Goal: Task Accomplishment & Management: Complete application form

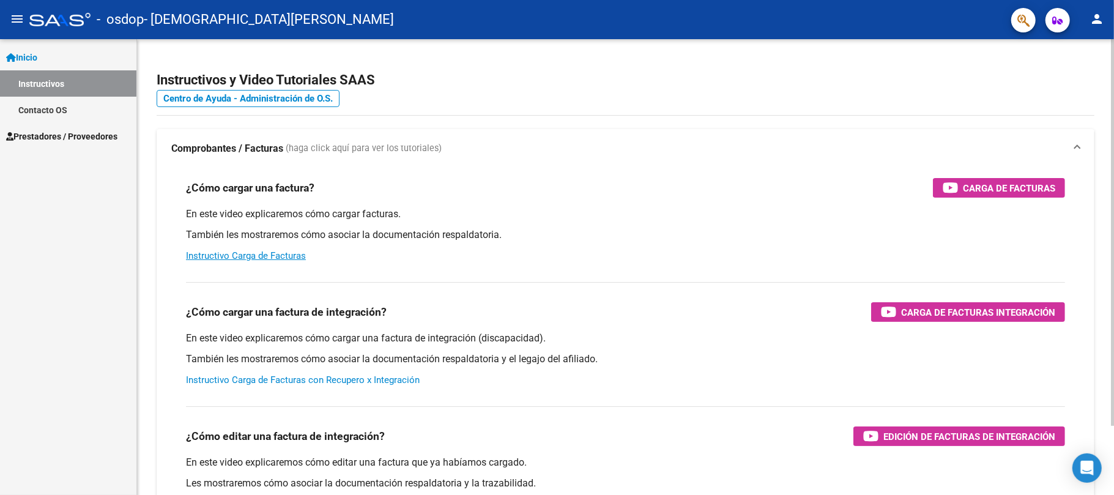
click at [268, 381] on link "Instructivo Carga de Facturas con Recupero x Integración" at bounding box center [303, 380] width 234 height 11
click at [35, 130] on span "Prestadores / Proveedores" at bounding box center [61, 136] width 111 height 13
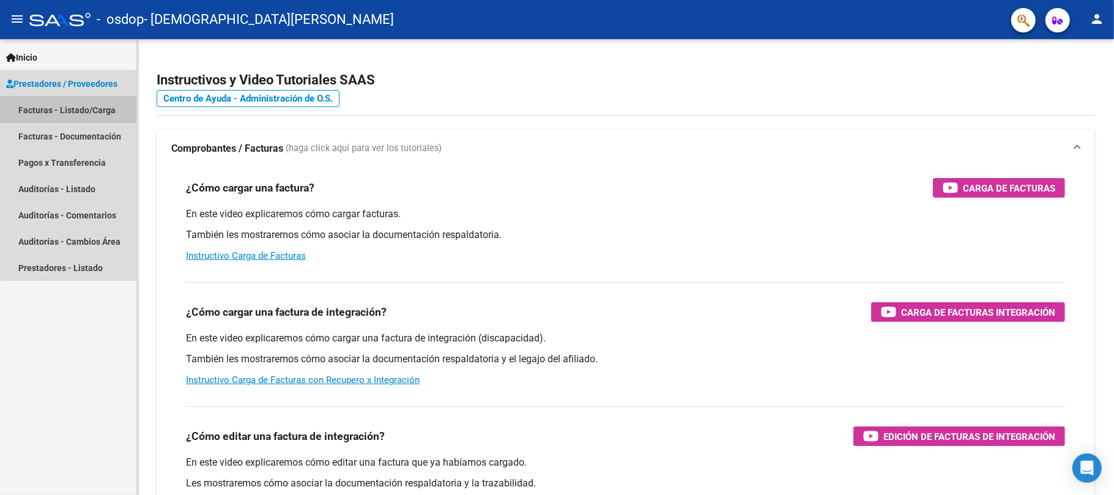
click at [77, 110] on link "Facturas - Listado/Carga" at bounding box center [68, 110] width 136 height 26
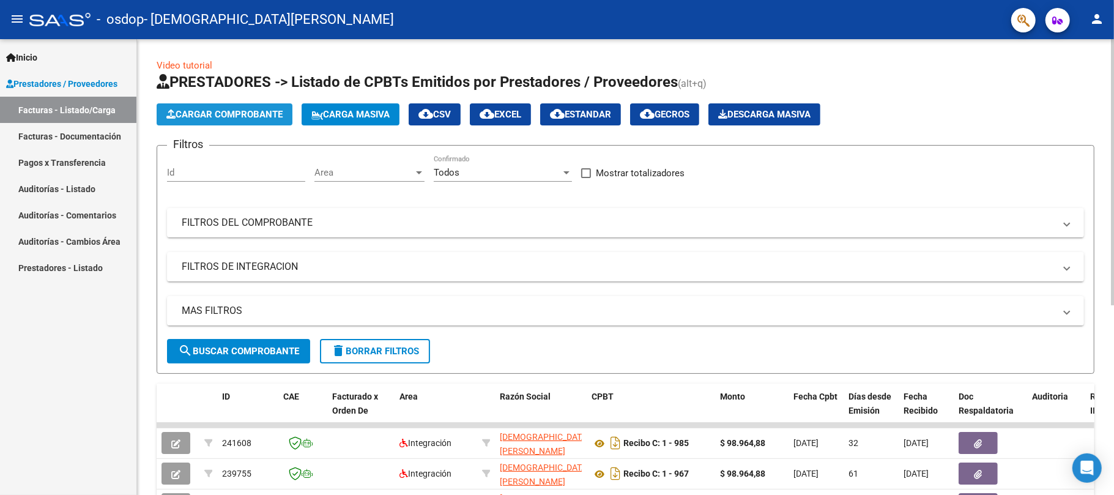
click at [202, 115] on span "Cargar Comprobante" at bounding box center [224, 114] width 116 height 11
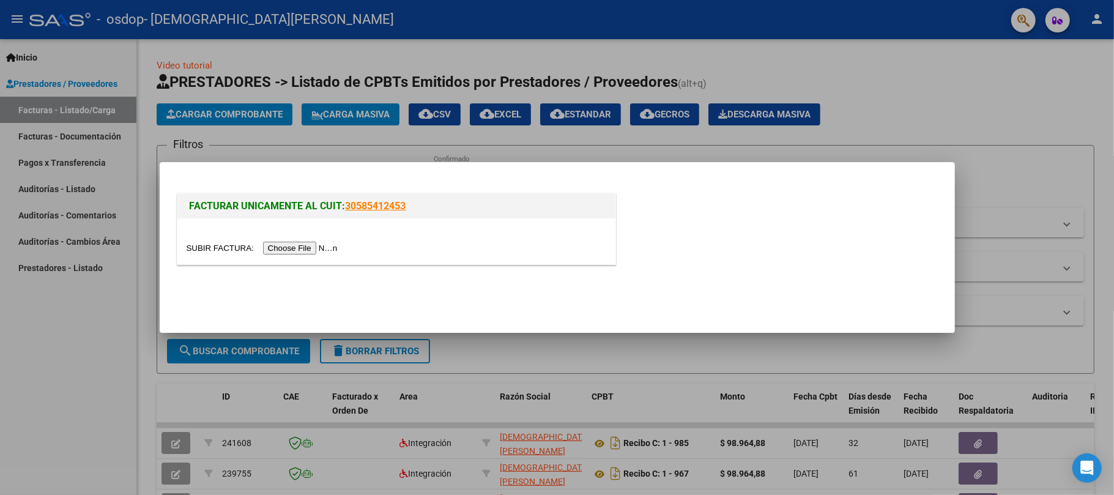
click at [293, 248] on input "file" at bounding box center [264, 248] width 155 height 13
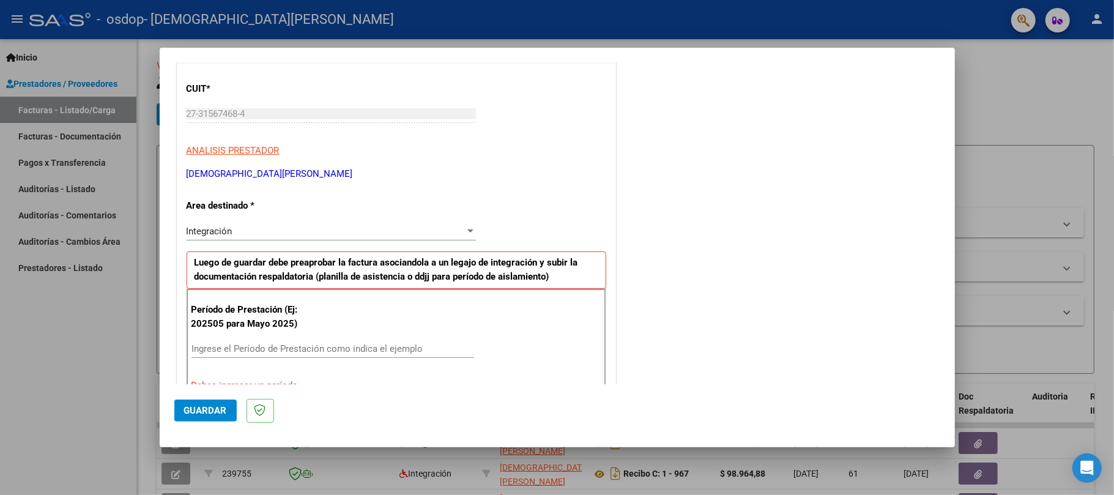
scroll to position [168, 0]
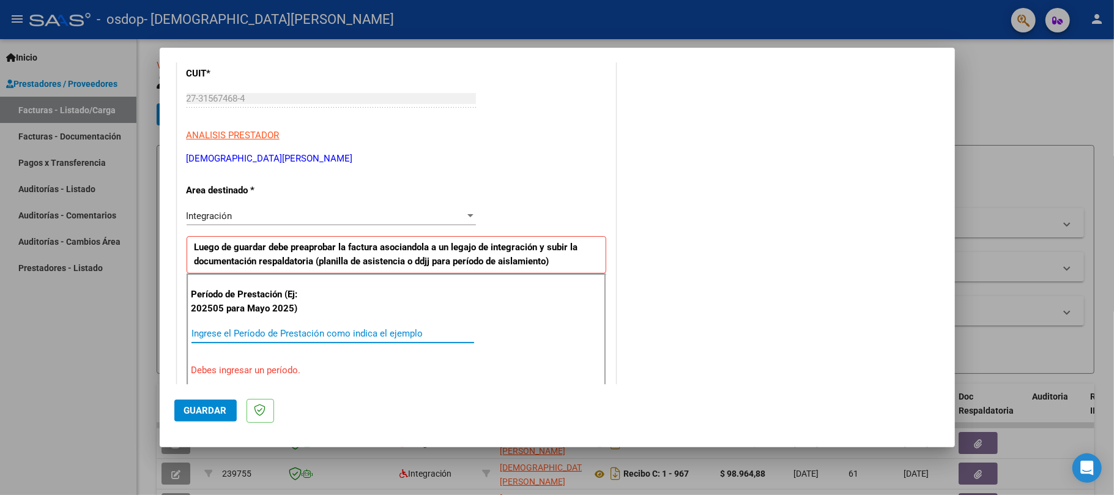
click at [246, 334] on input "Ingrese el Período de Prestación como indica el ejemplo" at bounding box center [333, 333] width 283 height 11
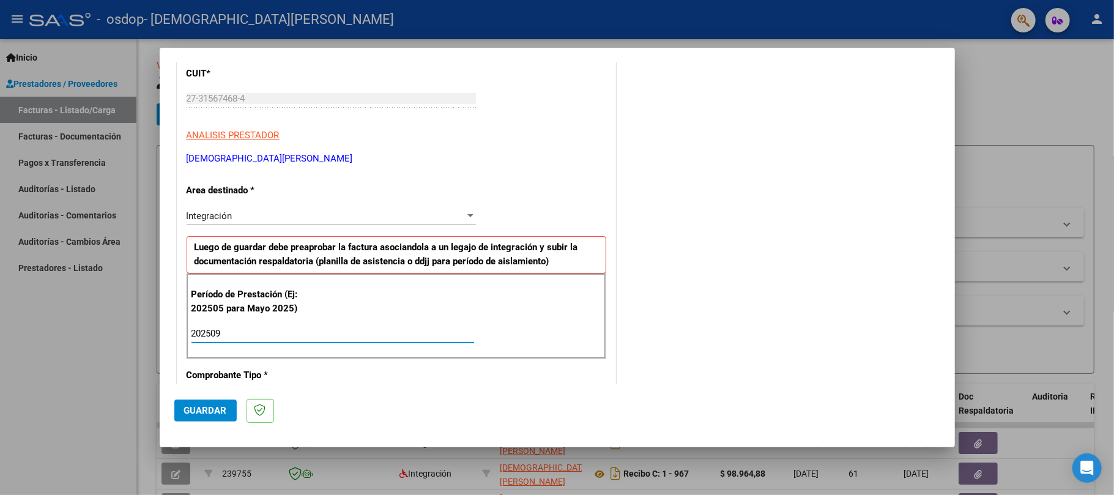
type input "202509"
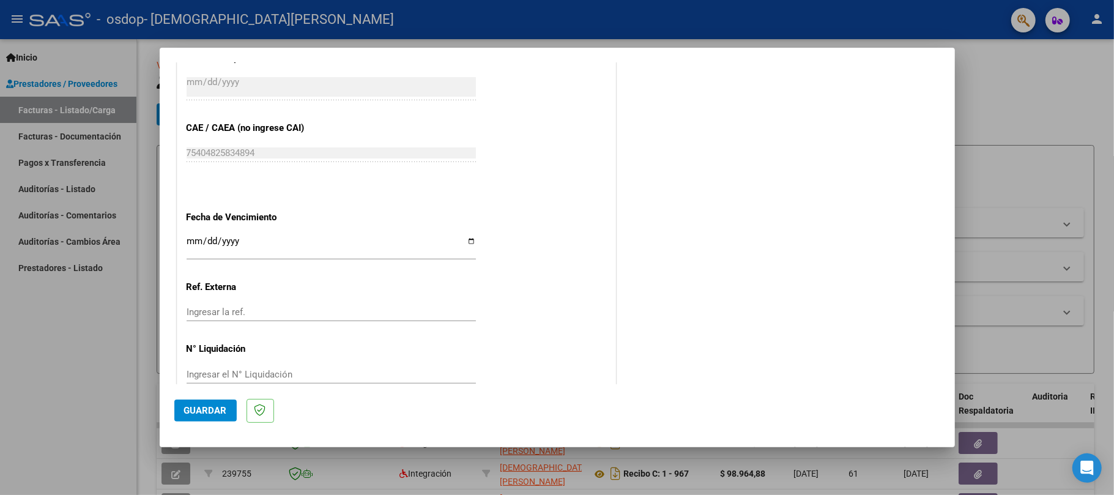
scroll to position [757, 0]
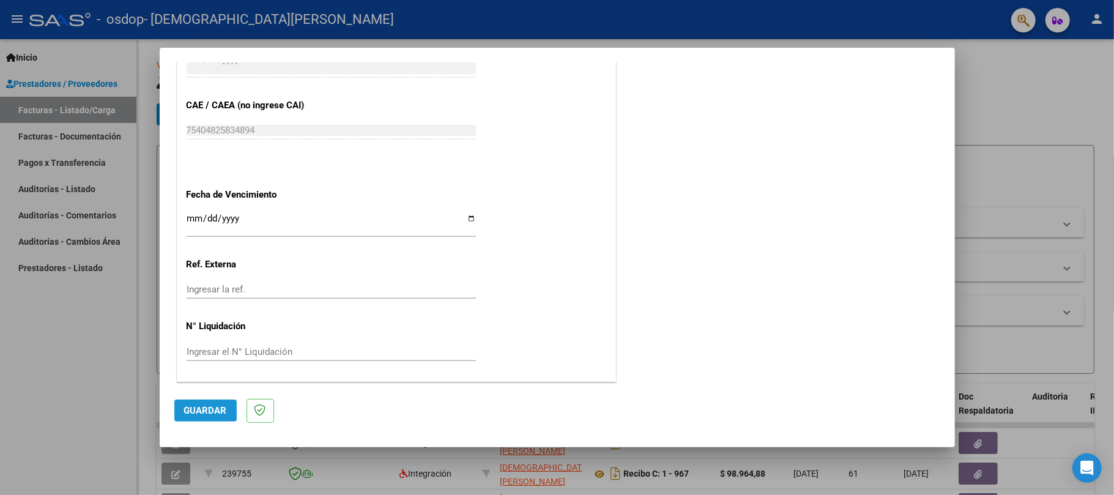
click at [202, 415] on span "Guardar" at bounding box center [205, 410] width 43 height 11
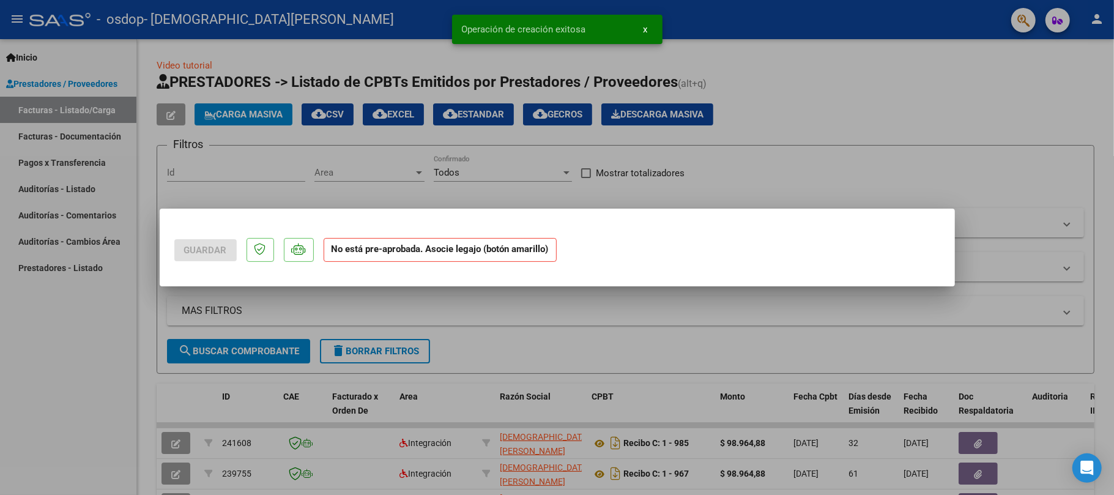
scroll to position [0, 0]
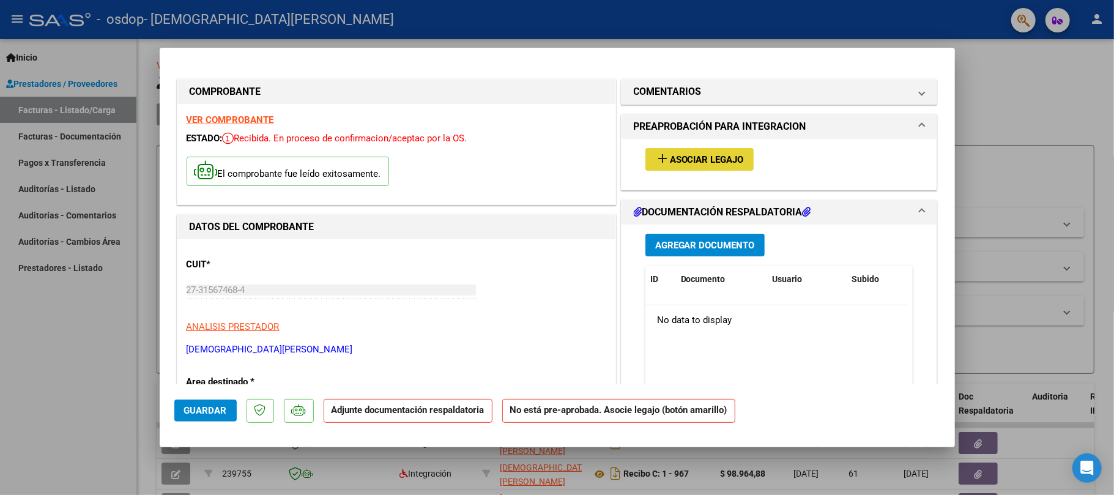
click at [682, 157] on span "Asociar Legajo" at bounding box center [707, 159] width 74 height 11
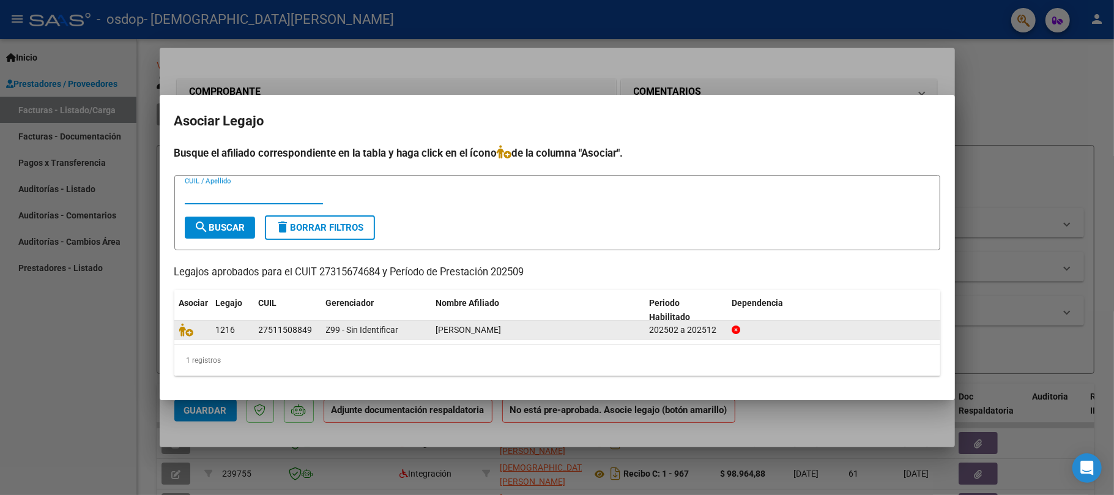
click at [424, 331] on div "Z99 - Sin Identificar" at bounding box center [376, 330] width 100 height 14
click at [289, 329] on div "27511508849" at bounding box center [286, 330] width 54 height 14
click at [463, 331] on span "[PERSON_NAME]" at bounding box center [468, 330] width 65 height 10
click at [811, 326] on div at bounding box center [834, 330] width 204 height 14
click at [188, 330] on icon at bounding box center [186, 329] width 15 height 13
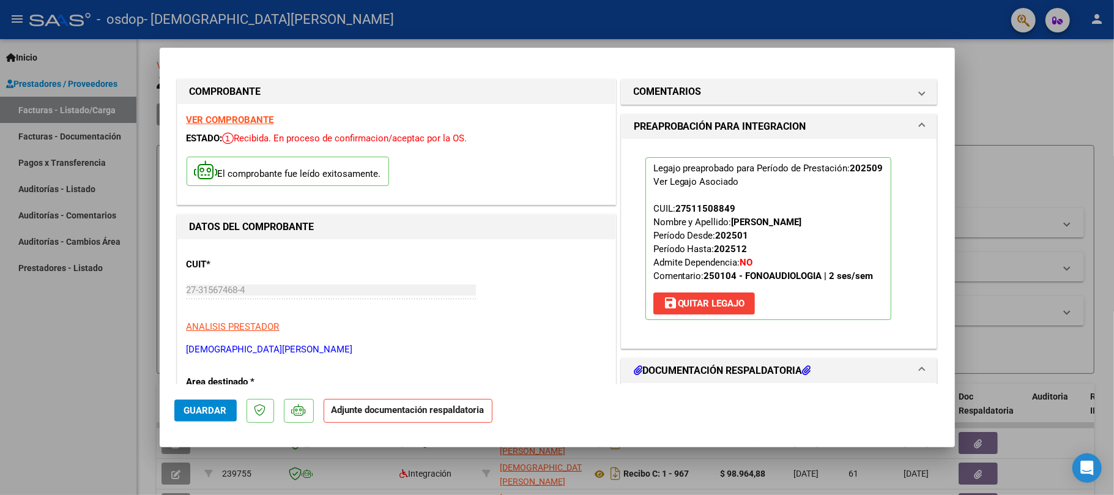
click at [803, 363] on mat-expansion-panel-header "DOCUMENTACIÓN RESPALDATORIA" at bounding box center [780, 371] width 316 height 24
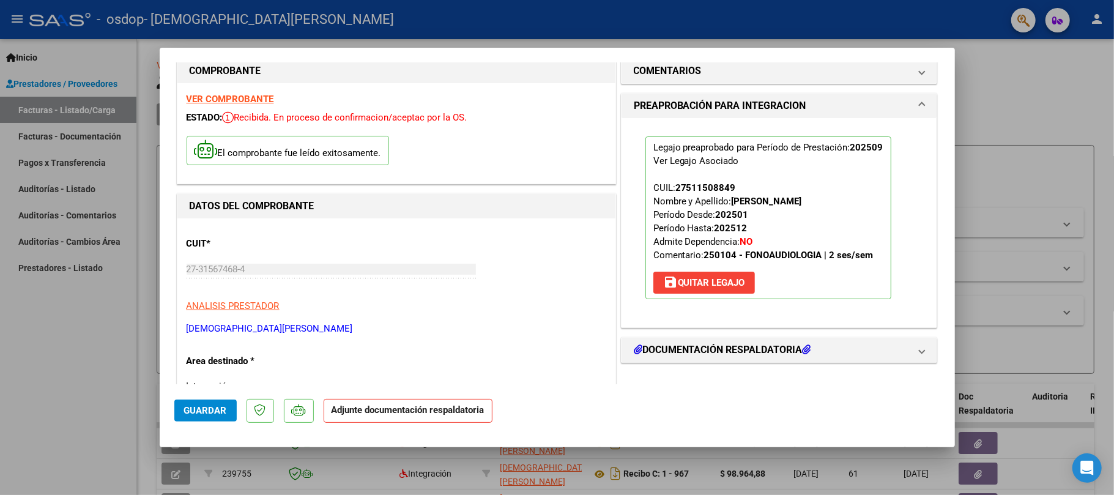
scroll to position [206, 0]
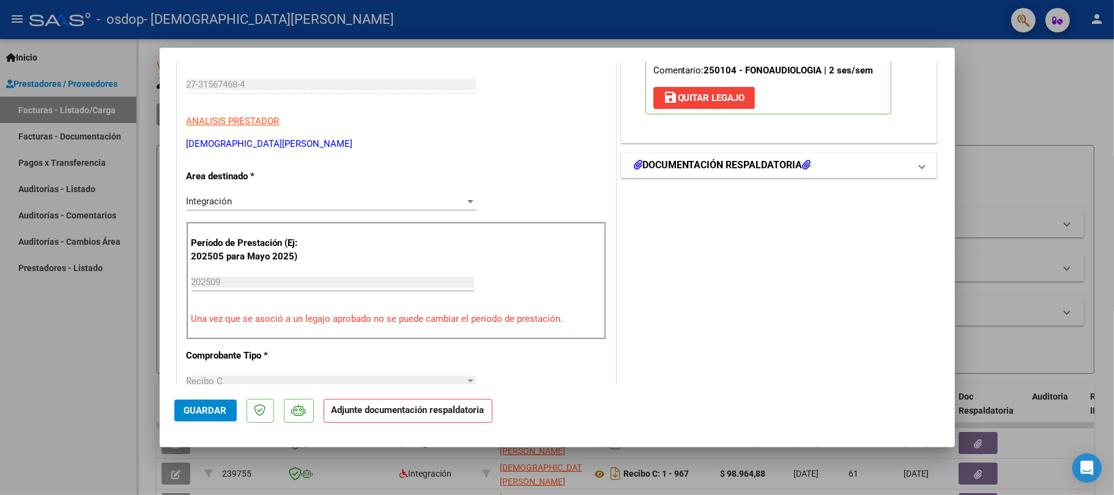
click at [809, 164] on mat-panel-title "DOCUMENTACIÓN RESPALDATORIA" at bounding box center [772, 165] width 277 height 15
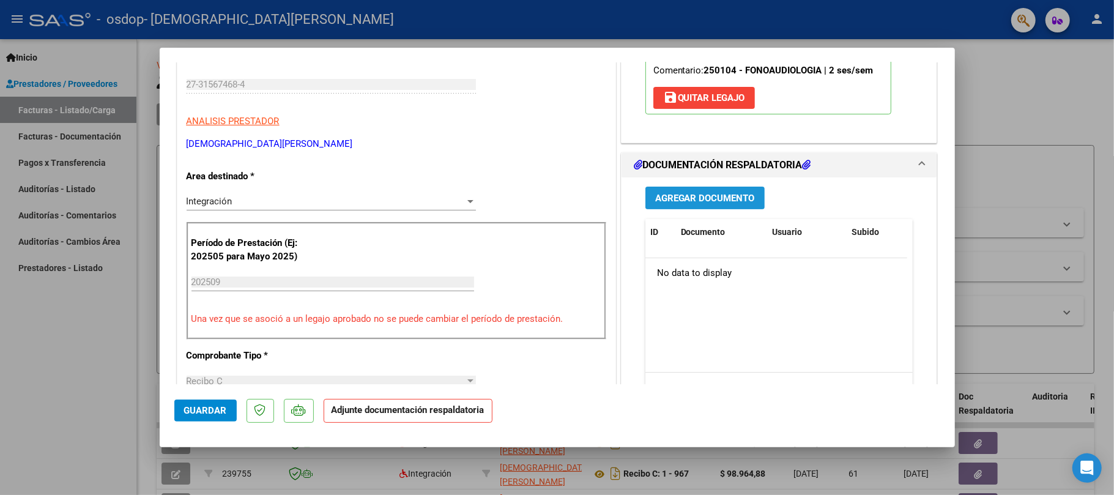
click at [679, 192] on button "Agregar Documento" at bounding box center [705, 198] width 119 height 23
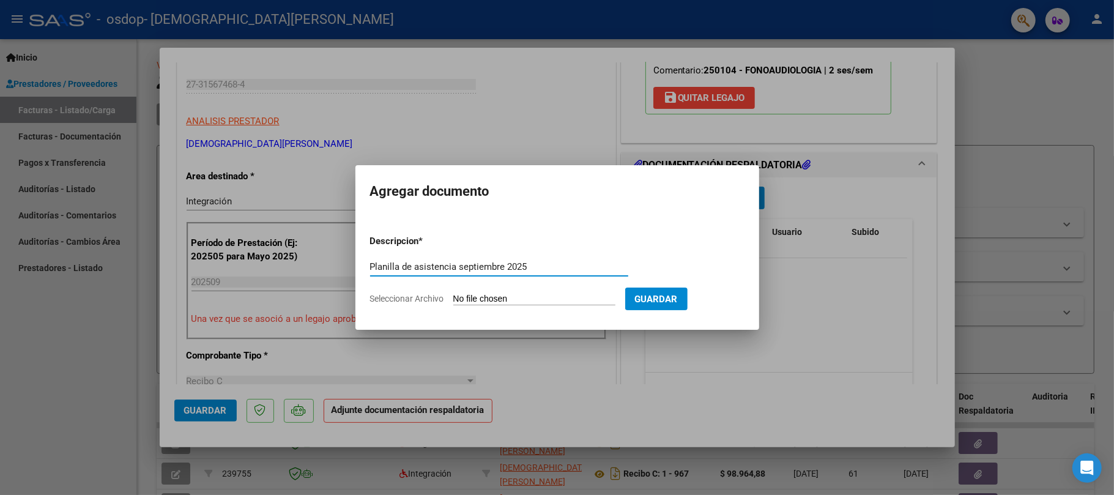
type input "Planilla de asistencia septiembre 2025"
click at [537, 295] on input "Seleccionar Archivo" at bounding box center [534, 300] width 162 height 12
type input "C:\fakepath\Asistencia [DATE] [PERSON_NAME].pdf"
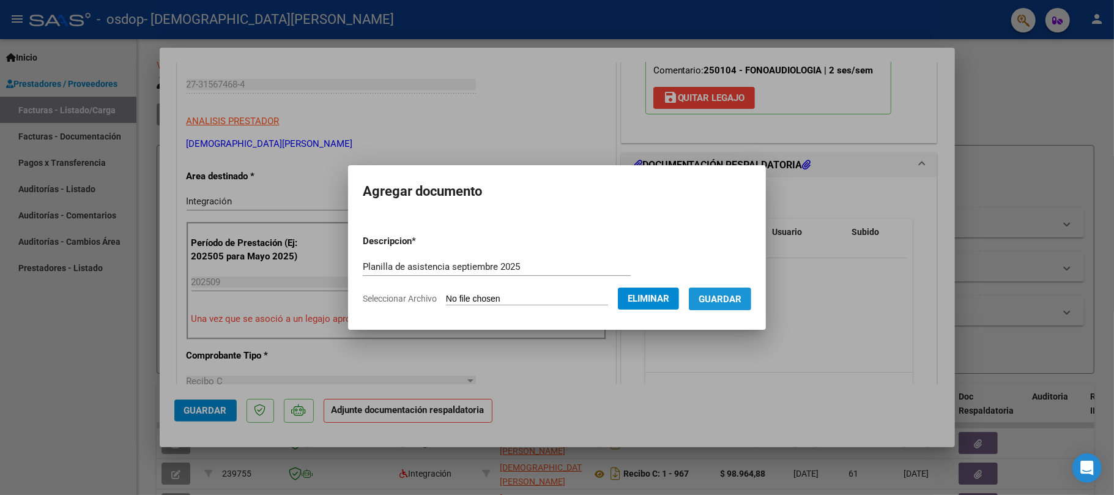
click at [737, 304] on span "Guardar" at bounding box center [720, 299] width 43 height 11
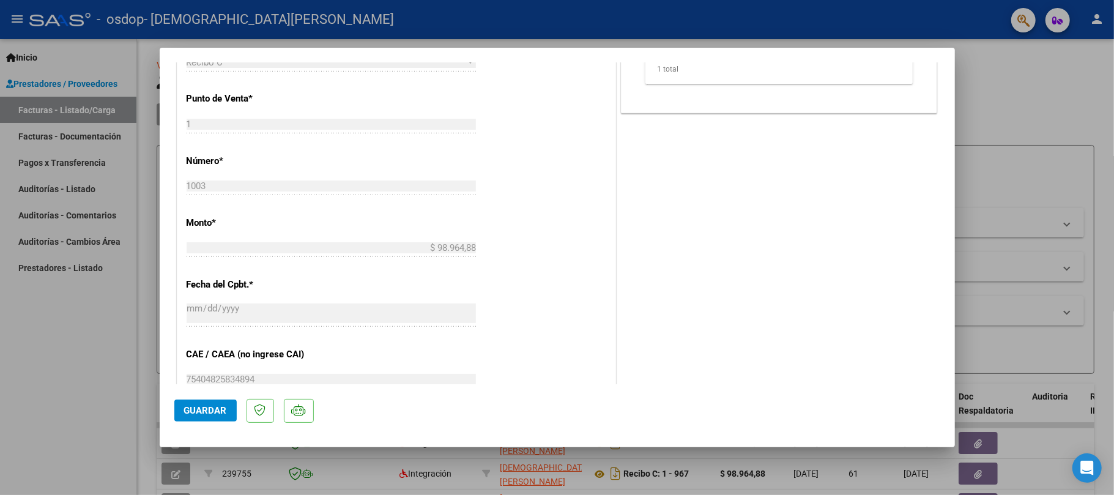
scroll to position [775, 0]
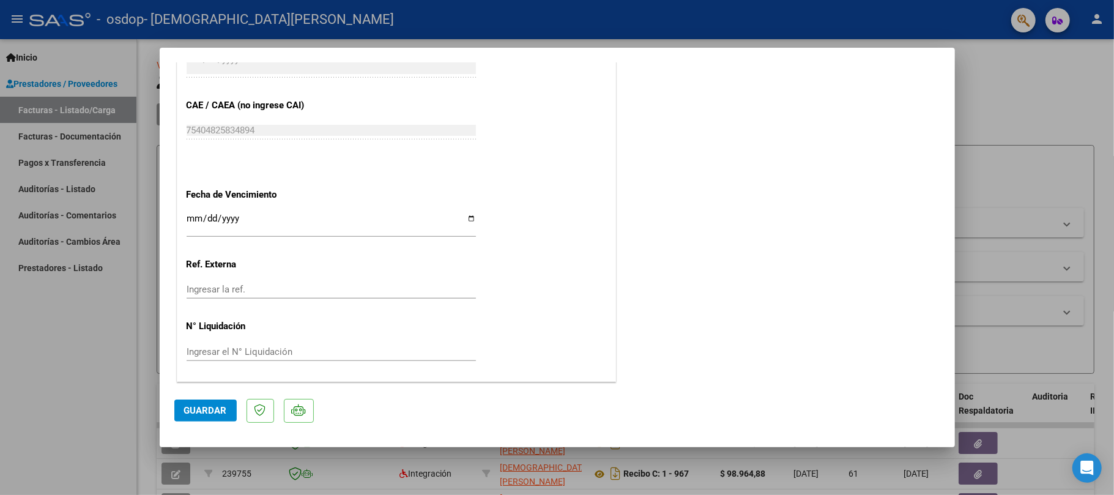
click at [199, 411] on span "Guardar" at bounding box center [205, 410] width 43 height 11
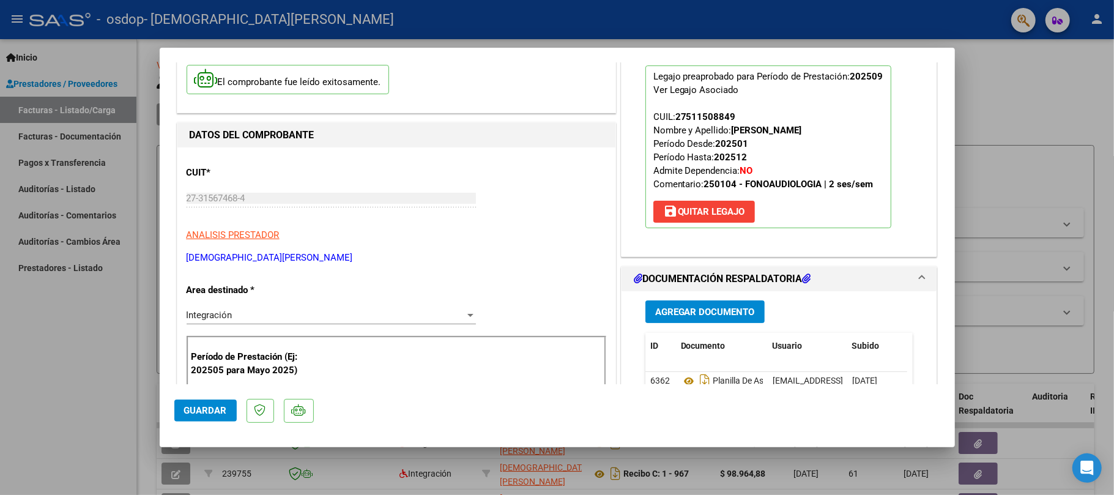
scroll to position [0, 0]
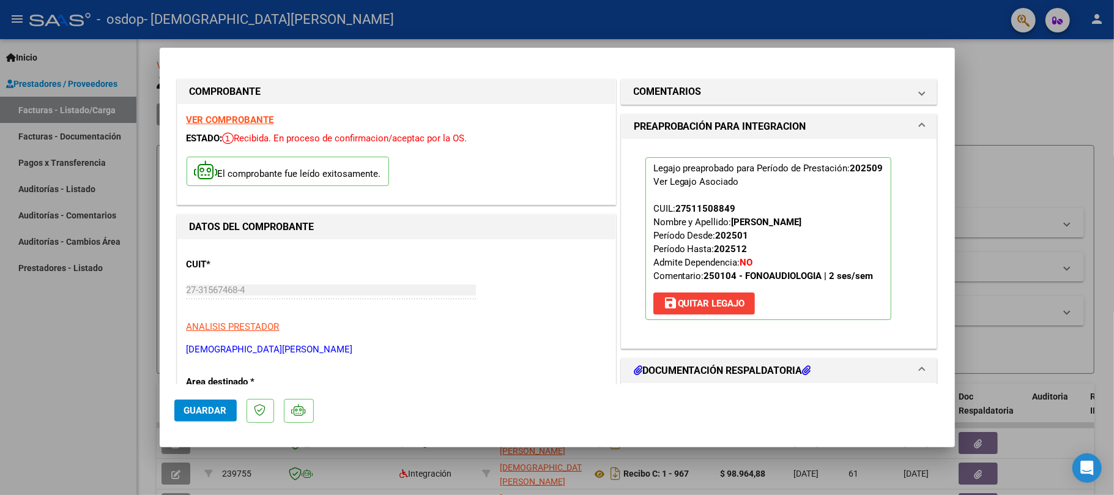
click at [26, 399] on div at bounding box center [557, 247] width 1114 height 495
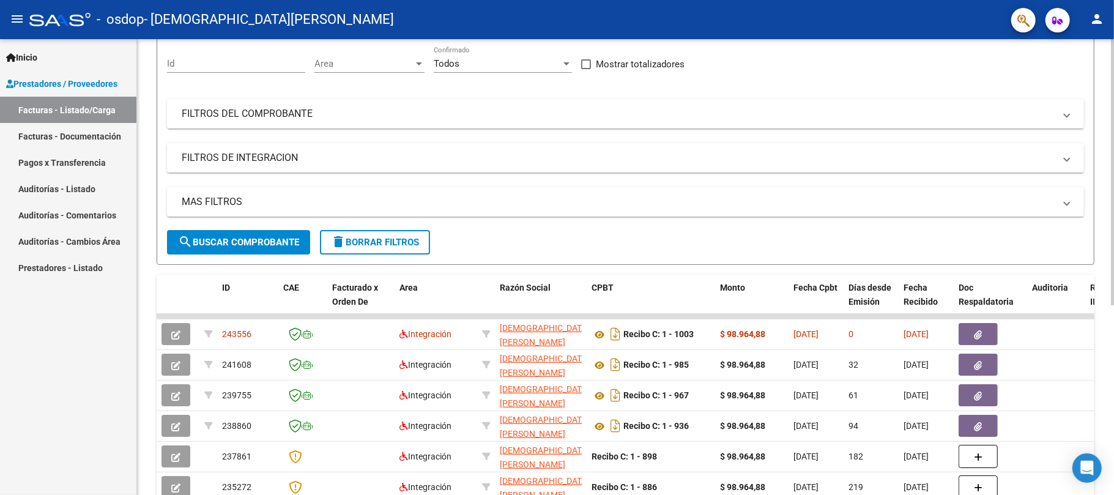
scroll to position [115, 0]
click at [1112, 273] on div at bounding box center [1112, 238] width 3 height 266
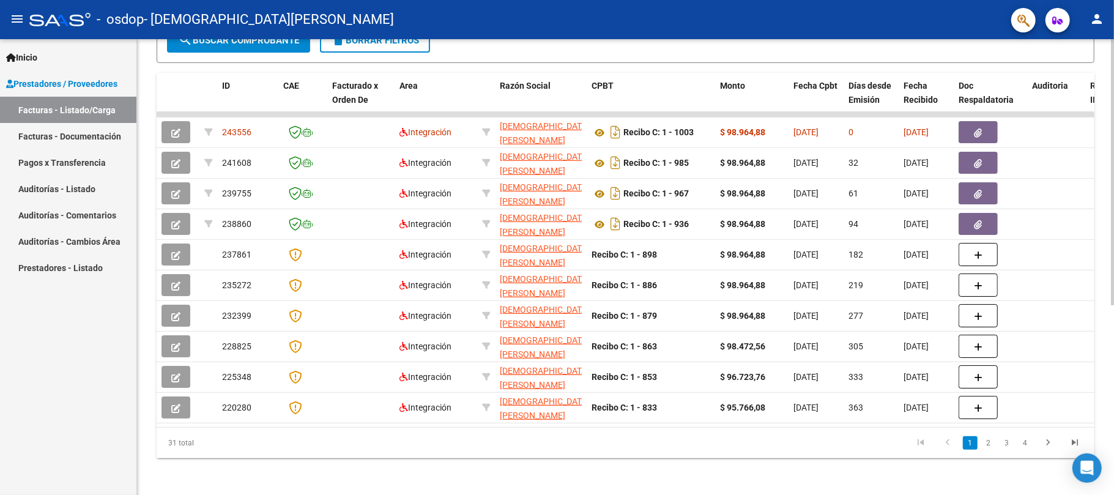
click at [1112, 397] on div at bounding box center [1112, 361] width 3 height 266
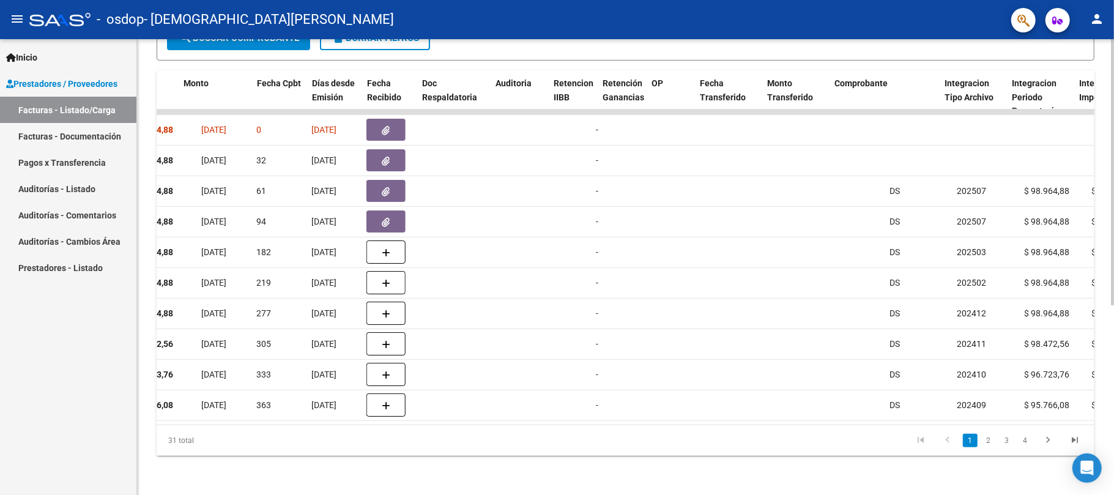
scroll to position [0, 537]
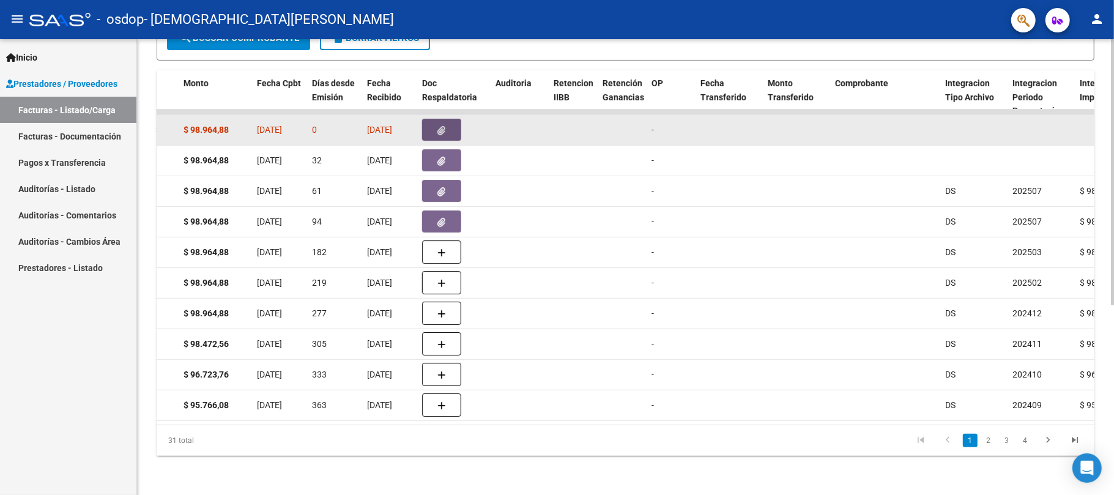
click at [441, 126] on icon "button" at bounding box center [442, 130] width 8 height 9
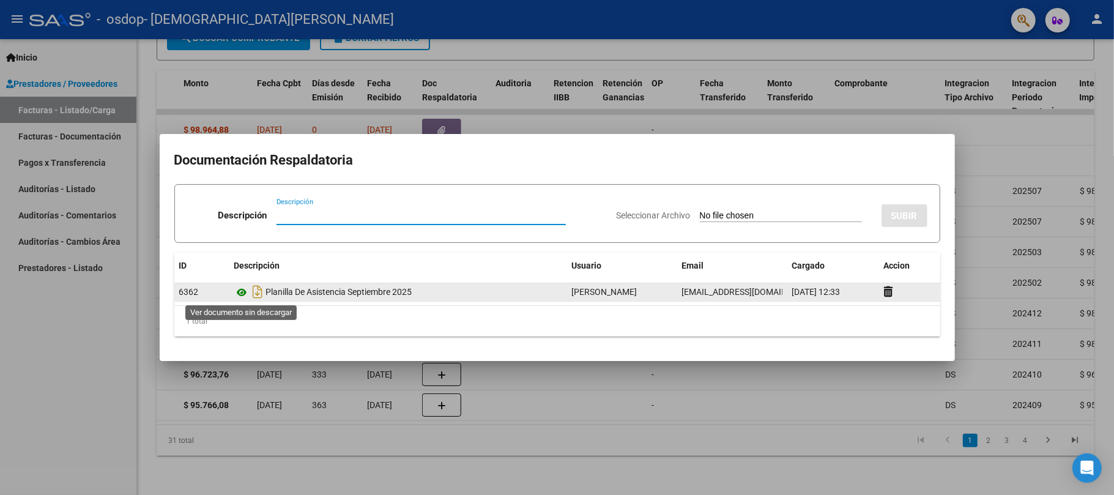
click at [240, 294] on icon at bounding box center [242, 292] width 16 height 15
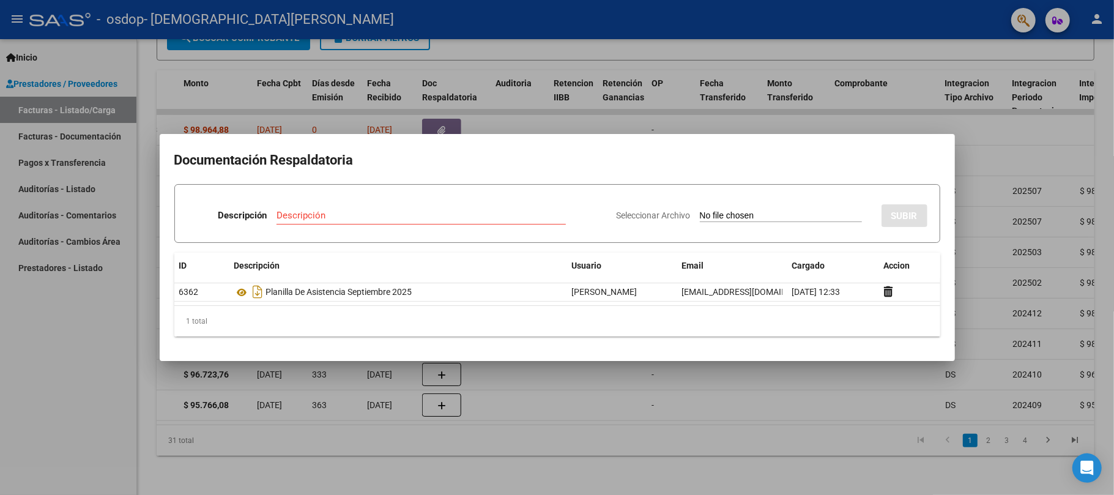
click at [982, 162] on div at bounding box center [557, 247] width 1114 height 495
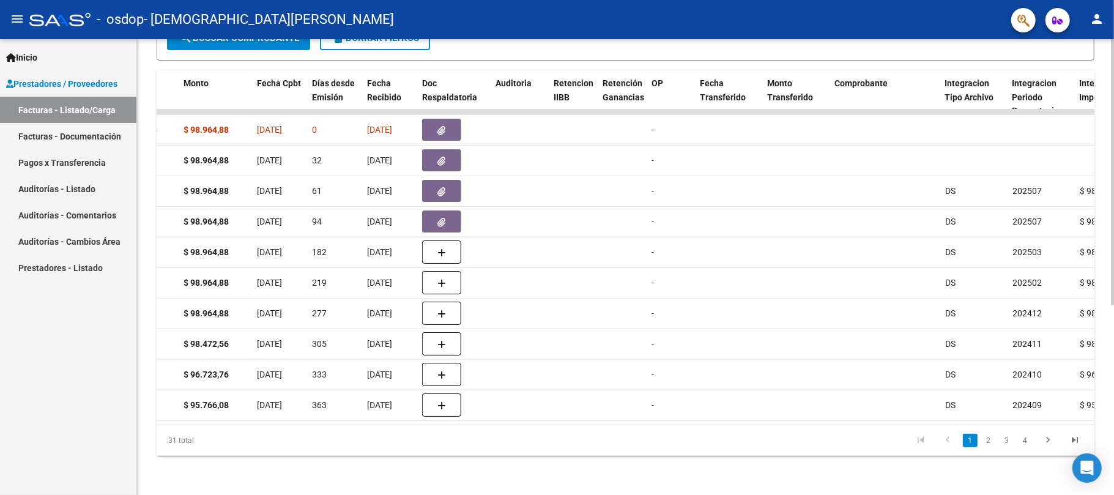
click at [516, 422] on datatable-body "243556 Integración [PERSON_NAME] 27315674684 Recibo C: 1 - 1003 $ 98.964,88 [DA…" at bounding box center [626, 267] width 938 height 315
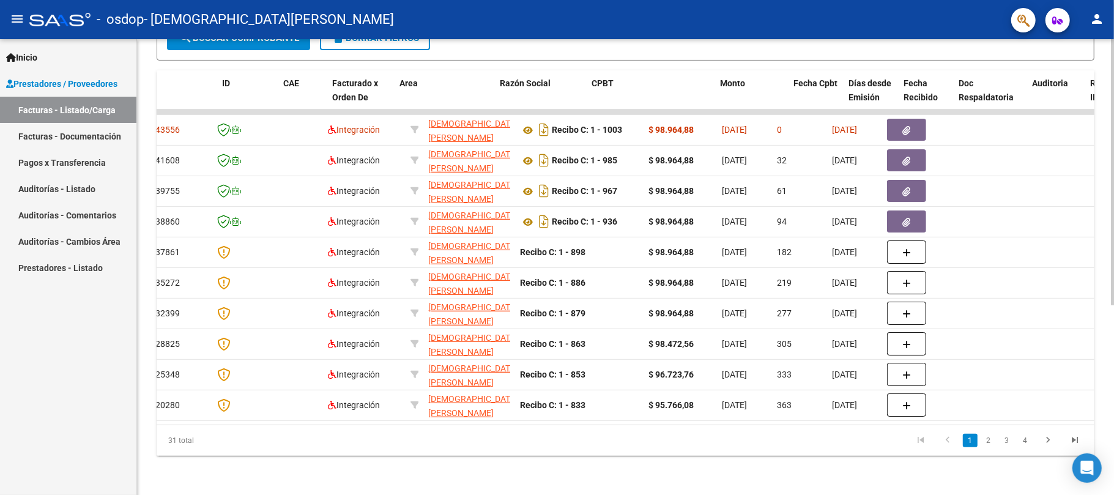
scroll to position [0, 0]
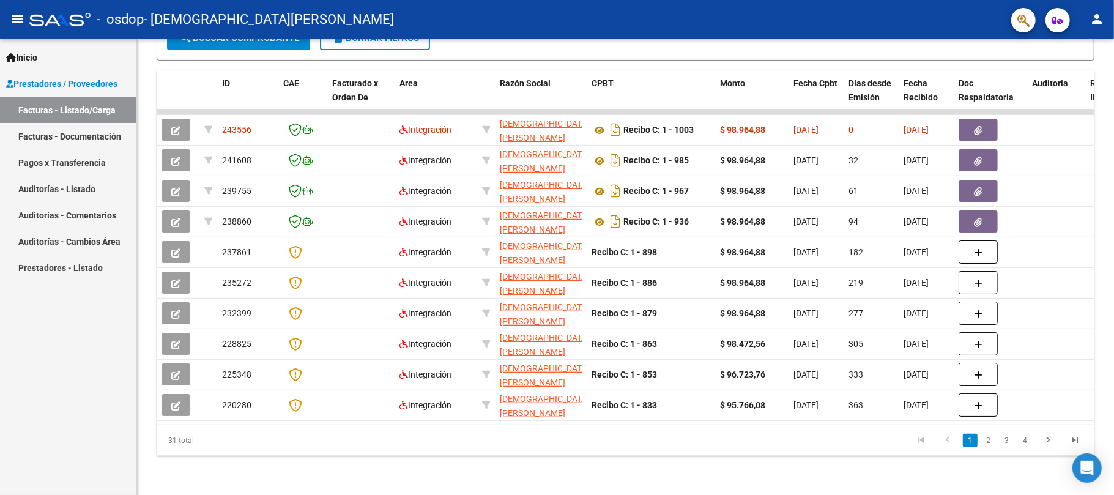
click at [10, 23] on mat-icon "menu" at bounding box center [17, 19] width 15 height 15
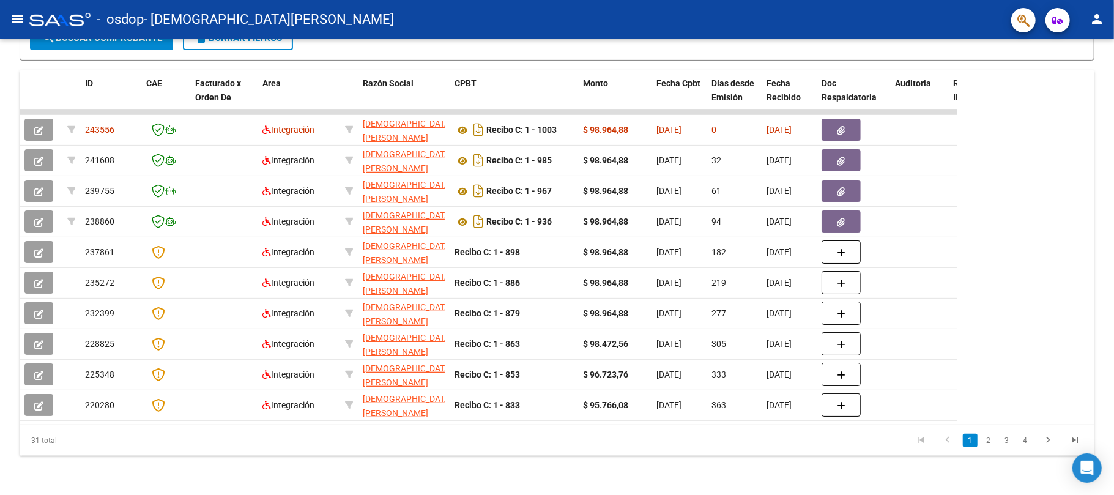
click at [10, 23] on mat-icon "menu" at bounding box center [17, 19] width 15 height 15
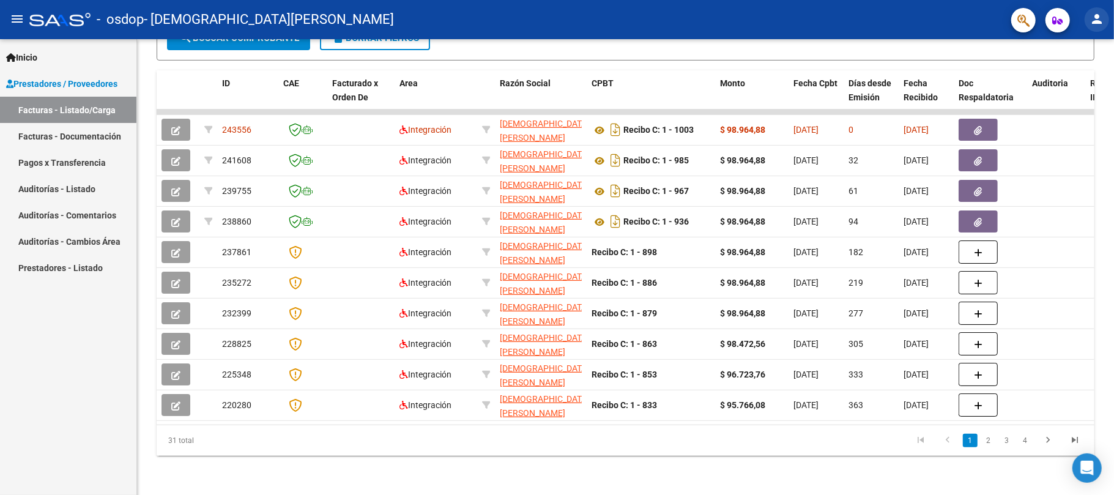
click at [1097, 21] on mat-icon "person" at bounding box center [1097, 19] width 15 height 15
click at [1078, 82] on button "exit_to_app Salir" at bounding box center [1072, 80] width 75 height 29
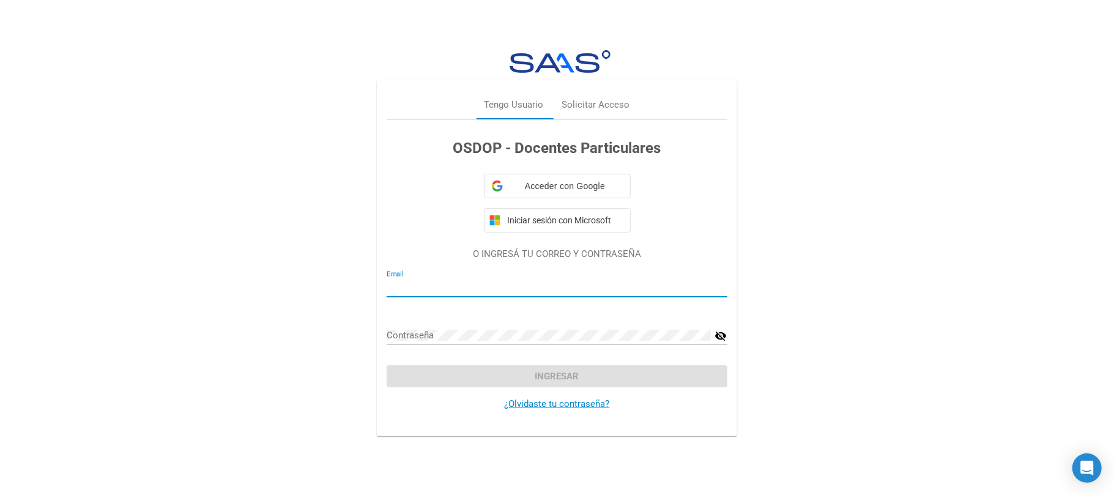
type input "[EMAIL_ADDRESS][DOMAIN_NAME]"
